Goal: Transaction & Acquisition: Purchase product/service

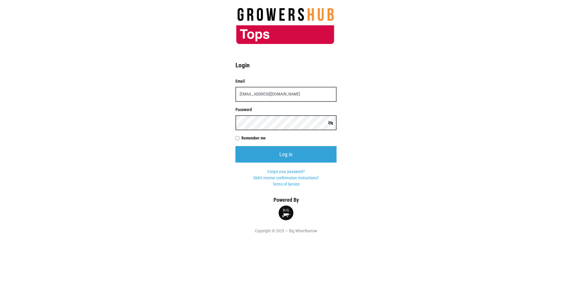
type input "[EMAIL_ADDRESS][DOMAIN_NAME]"
click at [235, 146] on input "Log in" at bounding box center [285, 154] width 101 height 16
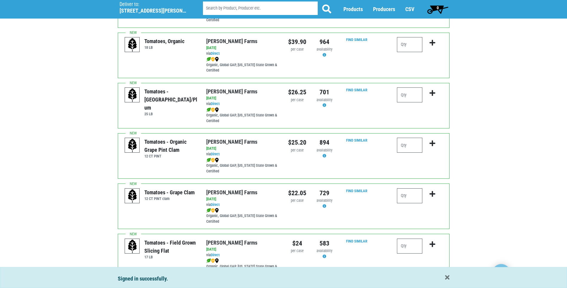
scroll to position [239, 0]
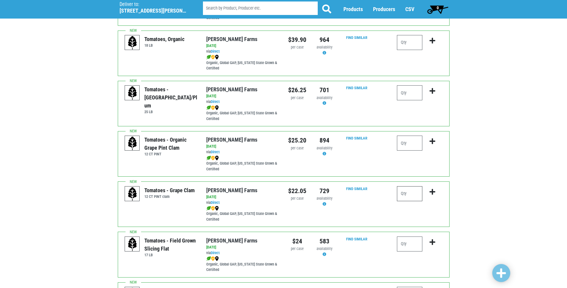
click at [403, 193] on input "number" at bounding box center [409, 193] width 25 height 15
type input "1"
click at [434, 191] on icon "submit" at bounding box center [433, 191] width 6 height 7
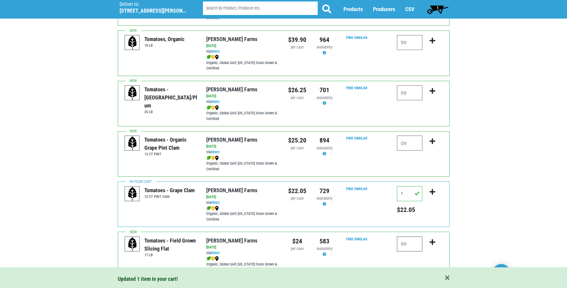
click at [403, 244] on input "number" at bounding box center [409, 243] width 25 height 15
type input "1"
click at [431, 241] on icon "submit" at bounding box center [433, 242] width 6 height 7
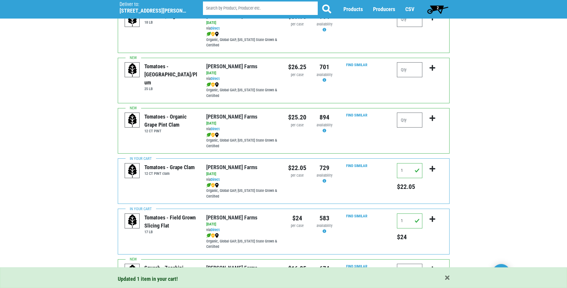
scroll to position [329, 0]
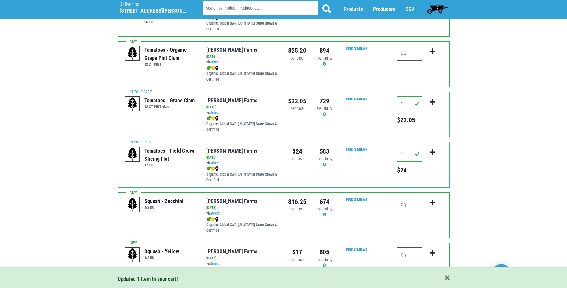
click at [402, 204] on input "number" at bounding box center [409, 204] width 25 height 15
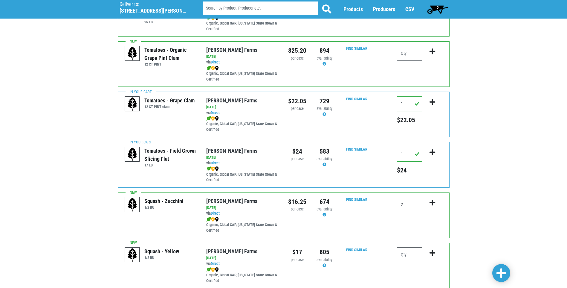
type input "2"
click at [434, 203] on icon "submit" at bounding box center [433, 202] width 6 height 7
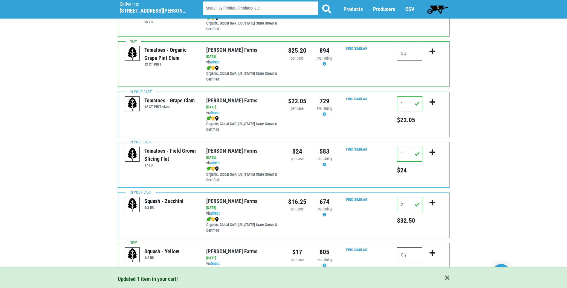
click at [404, 255] on input "number" at bounding box center [409, 254] width 25 height 15
type input "1"
click at [433, 252] on icon "submit" at bounding box center [433, 252] width 6 height 7
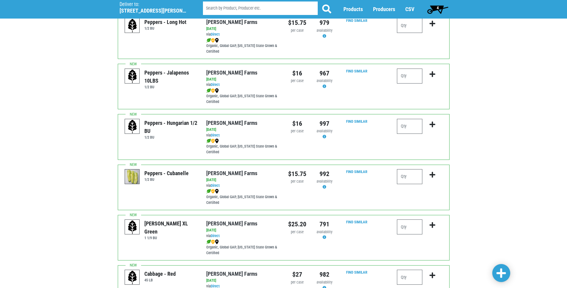
scroll to position [777, 0]
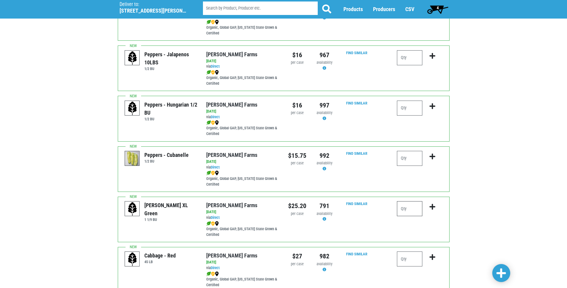
click at [402, 210] on input "number" at bounding box center [409, 208] width 25 height 15
type input "2"
click at [431, 206] on icon "submit" at bounding box center [433, 206] width 6 height 7
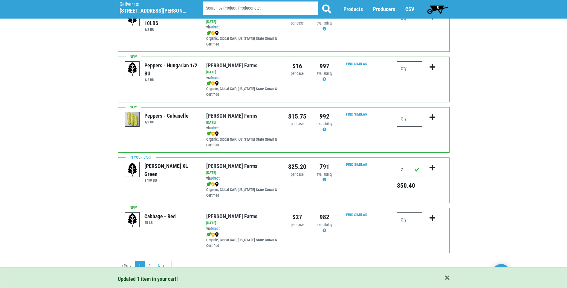
scroll to position [820, 0]
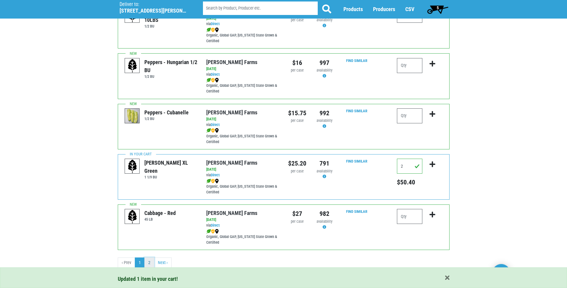
click at [150, 262] on link "2" at bounding box center [149, 262] width 10 height 11
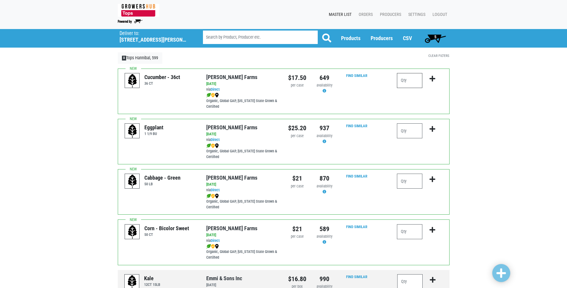
click at [402, 79] on input "number" at bounding box center [409, 80] width 25 height 15
type input "1"
click at [431, 79] on icon "submit" at bounding box center [433, 78] width 6 height 7
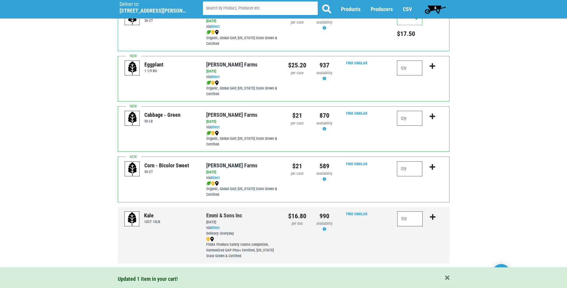
scroll to position [76, 0]
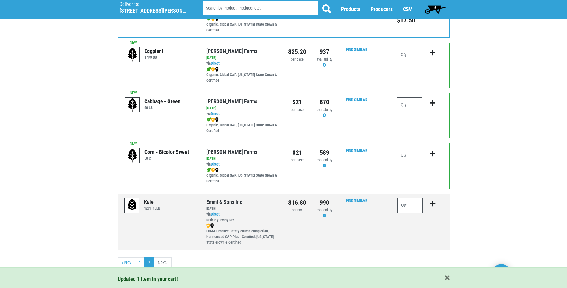
click at [399, 153] on input "number" at bounding box center [409, 155] width 25 height 15
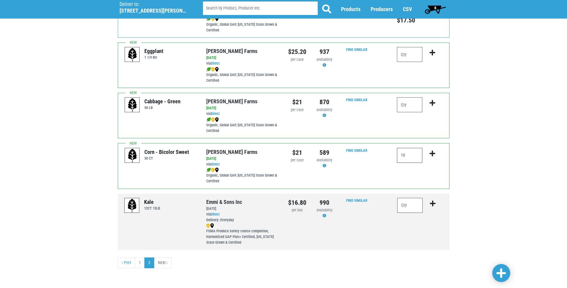
type input "10"
click at [432, 152] on icon "submit" at bounding box center [433, 153] width 6 height 7
click at [436, 7] on span "7" at bounding box center [435, 9] width 27 height 12
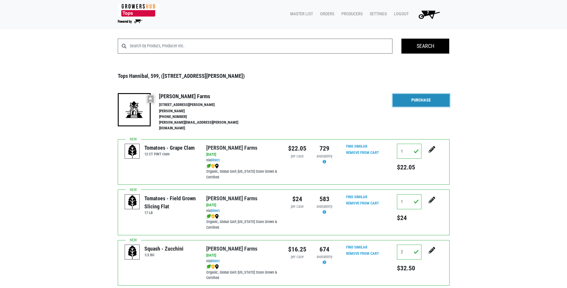
click at [430, 101] on link "Purchase" at bounding box center [421, 100] width 57 height 13
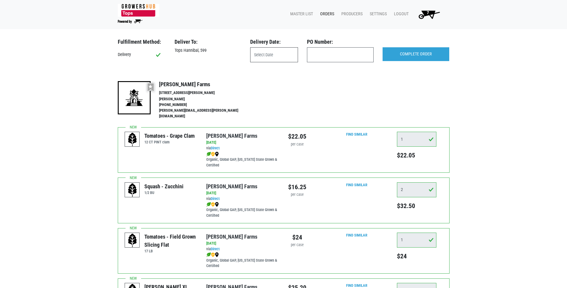
click at [264, 56] on input "text" at bounding box center [274, 54] width 48 height 15
click at [323, 134] on span "29" at bounding box center [323, 134] width 12 height 12
type input "2025-08-29"
click at [421, 52] on input "COMPLETE ORDER" at bounding box center [416, 54] width 67 height 14
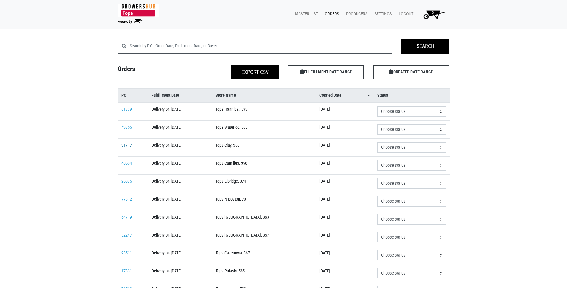
click at [125, 144] on link "31717" at bounding box center [126, 145] width 10 height 5
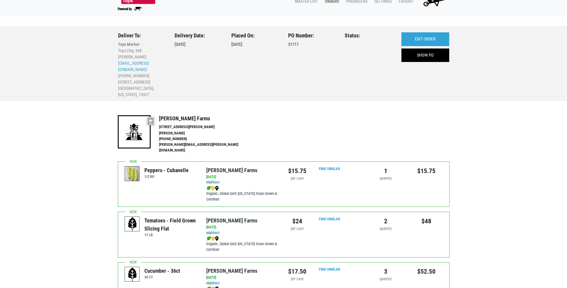
scroll to position [10, 0]
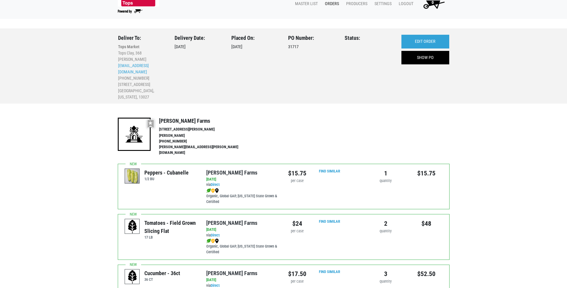
click at [335, 4] on link "Orders" at bounding box center [330, 3] width 21 height 11
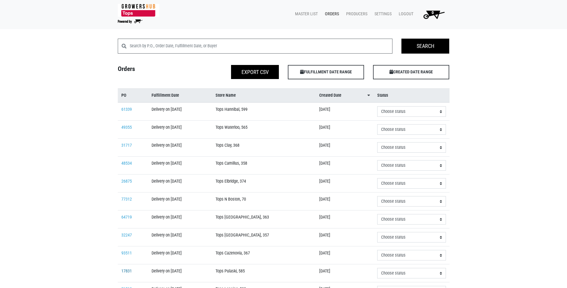
click at [124, 271] on link "17831" at bounding box center [126, 270] width 10 height 5
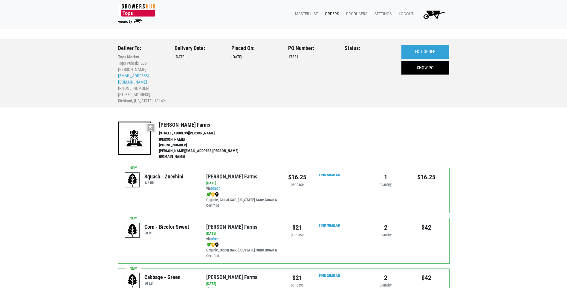
click at [336, 13] on link "Orders" at bounding box center [330, 13] width 21 height 11
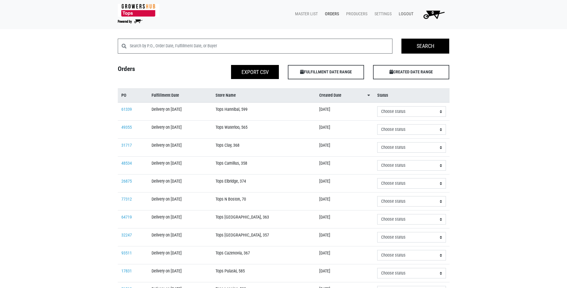
click at [407, 14] on link "Logout" at bounding box center [405, 13] width 22 height 11
